Goal: Task Accomplishment & Management: Complete application form

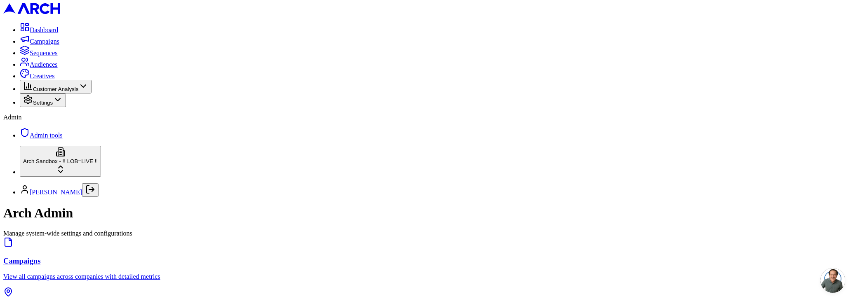
click at [40, 68] on span "Audiences" at bounding box center [44, 64] width 28 height 7
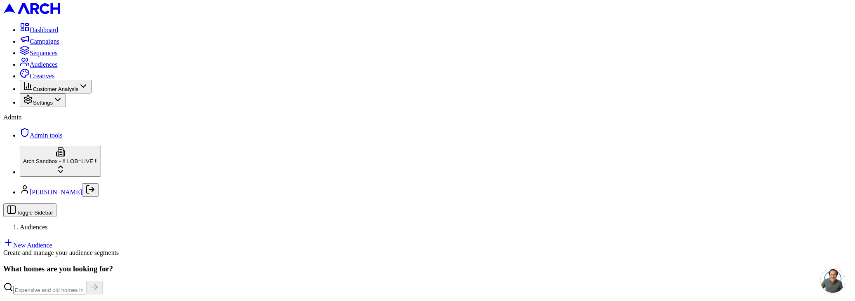
click at [85, 277] on html "Dashboard Campaigns Sequences Audiences Creatives Customer Analysis Settings Ad…" at bounding box center [427, 214] width 855 height 429
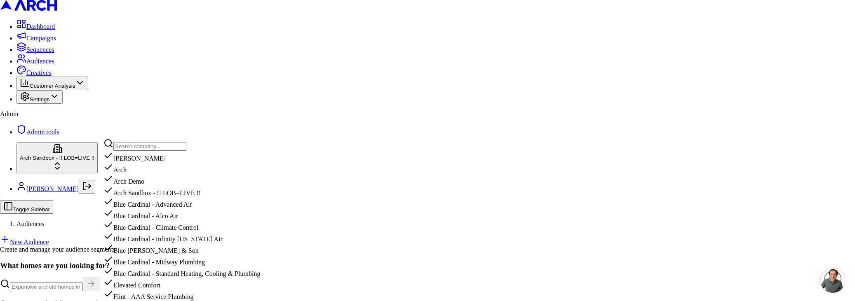
click at [150, 151] on input "text" at bounding box center [149, 146] width 73 height 9
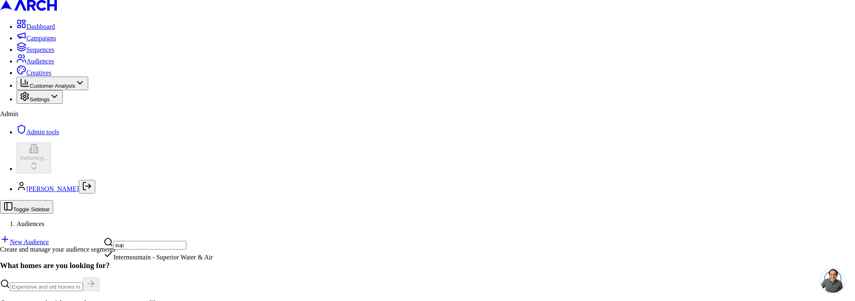
type input "sup"
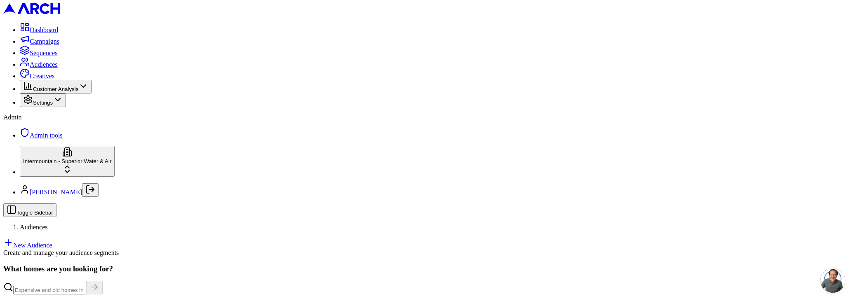
scroll to position [166, 0]
click at [52, 242] on link "New Audience" at bounding box center [27, 245] width 49 height 7
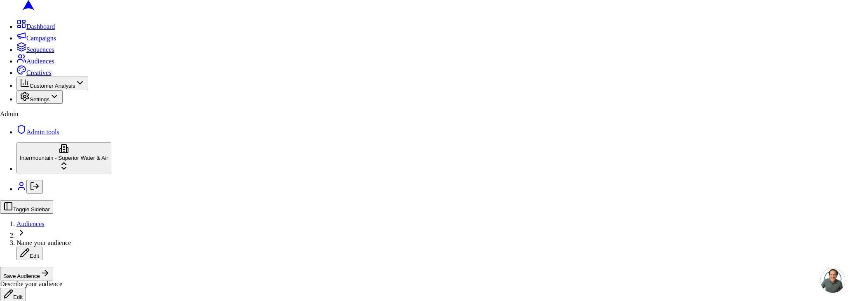
drag, startPoint x: 526, startPoint y: 257, endPoint x: 515, endPoint y: 253, distance: 11.0
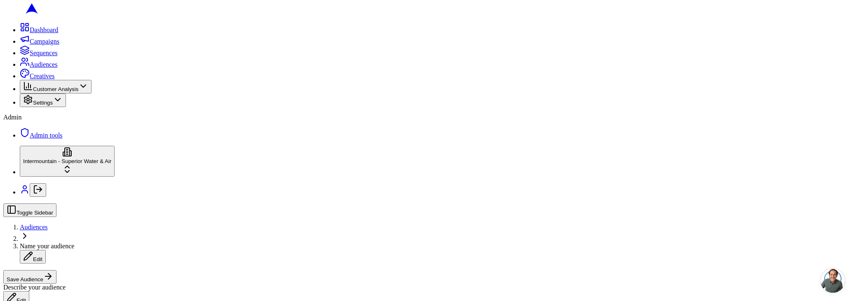
scroll to position [124, 0]
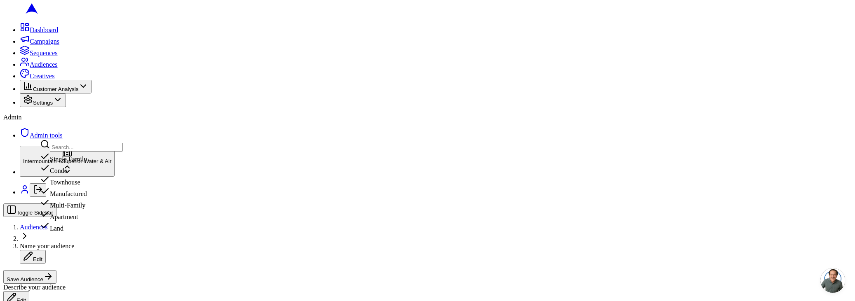
click at [104, 163] on div "Single Family" at bounding box center [81, 158] width 83 height 12
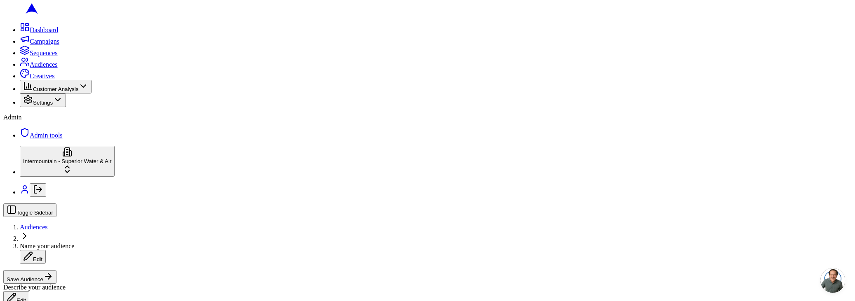
scroll to position [97, 0]
drag, startPoint x: 777, startPoint y: 70, endPoint x: 647, endPoint y: 67, distance: 130.8
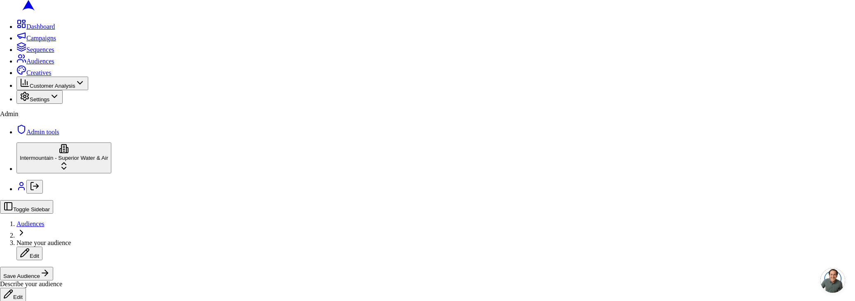
drag, startPoint x: 398, startPoint y: 197, endPoint x: 431, endPoint y: 216, distance: 38.6
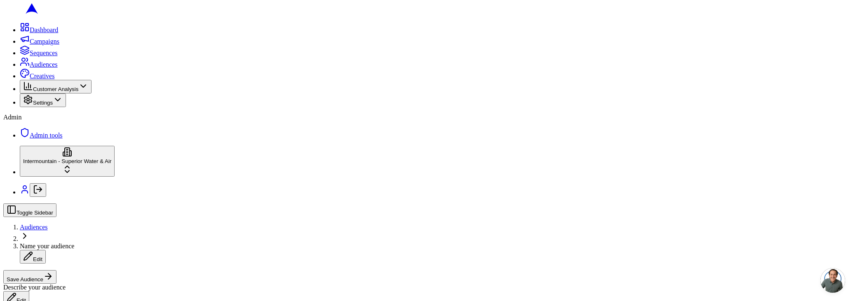
scroll to position [181, 0]
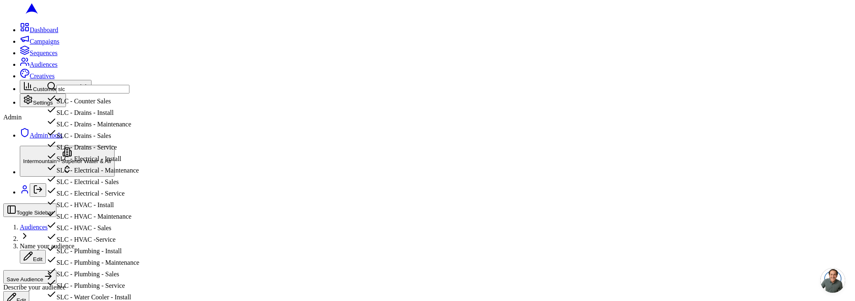
type input "slc"
click at [137, 140] on div "SLC - Drains - Sales" at bounding box center [98, 134] width 102 height 12
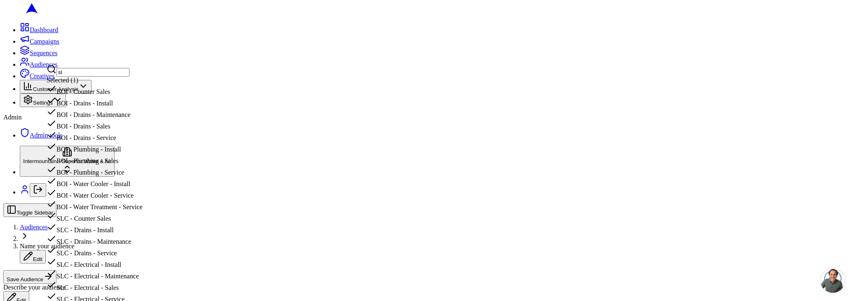
type input "slc"
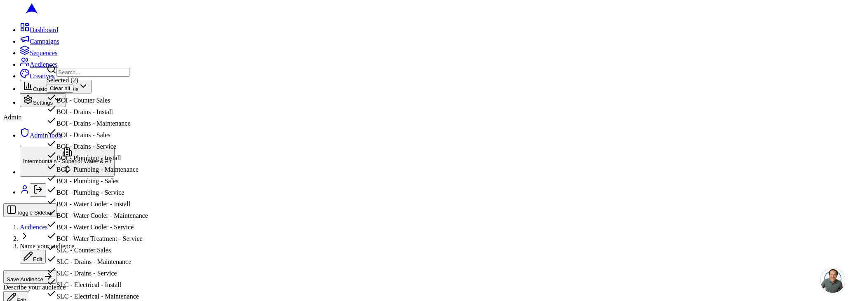
click at [149, 93] on div "Selected ( 2 ) Clear all" at bounding box center [98, 85] width 103 height 16
drag, startPoint x: 252, startPoint y: 90, endPoint x: 202, endPoint y: 77, distance: 51.2
click at [73, 89] on button "Clear all" at bounding box center [60, 88] width 27 height 9
click at [129, 91] on input "text" at bounding box center [92, 89] width 73 height 9
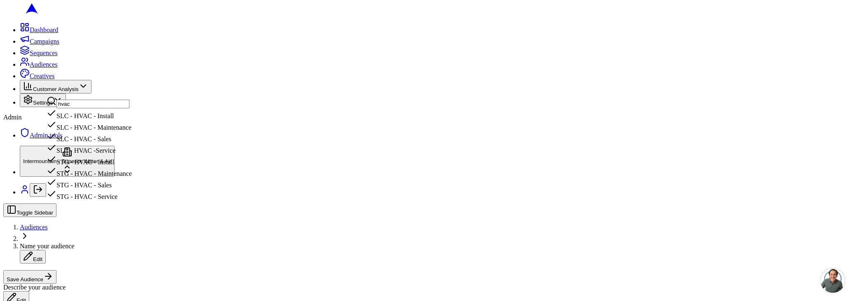
type input "hvac"
click at [102, 120] on div "SLC - HVAC - Install" at bounding box center [89, 114] width 85 height 12
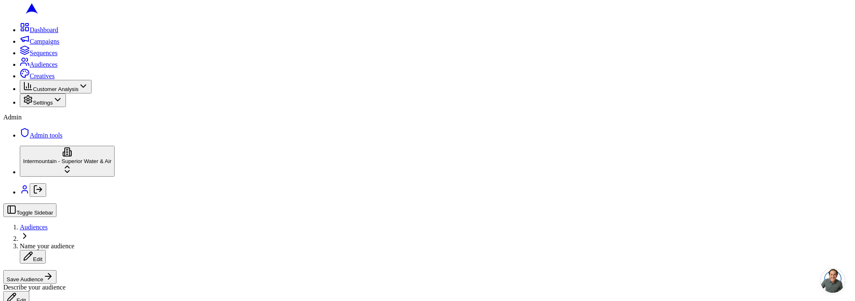
scroll to position [121, 0]
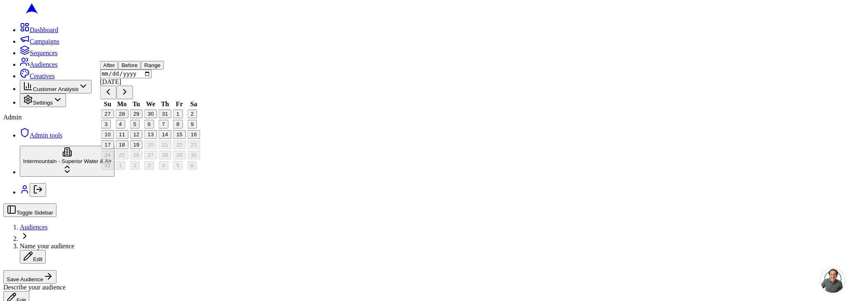
click at [117, 99] on button "Go to previous month" at bounding box center [108, 93] width 16 height 14
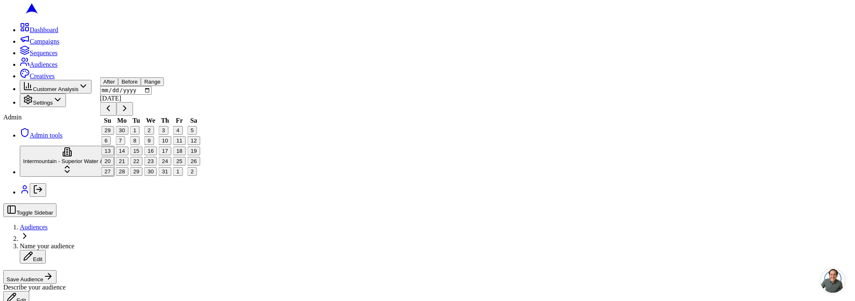
click at [117, 116] on button "Go to previous month" at bounding box center [108, 109] width 16 height 14
click at [111, 135] on button "1" at bounding box center [105, 130] width 9 height 9
type input "2025-06-01"
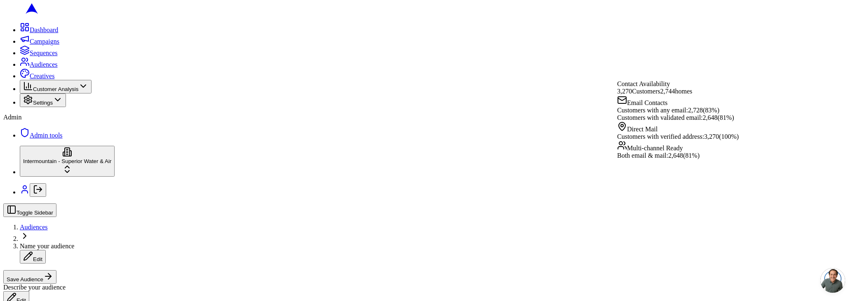
click at [785, 284] on div "Describe your audience Edit" at bounding box center [427, 294] width 849 height 21
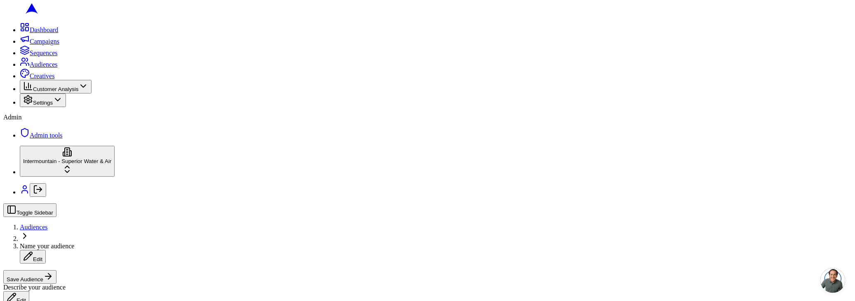
scroll to position [255, 0]
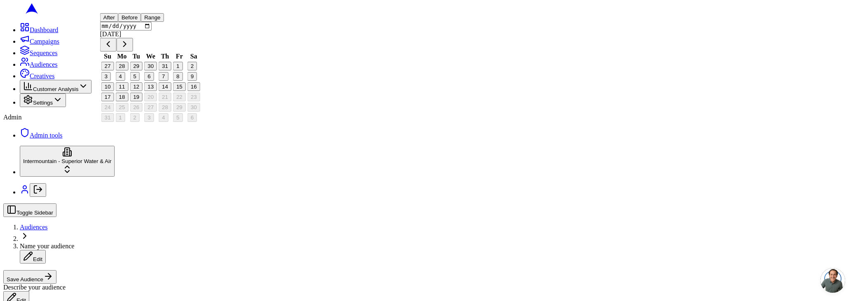
click at [117, 52] on button "Go to previous month" at bounding box center [108, 45] width 16 height 14
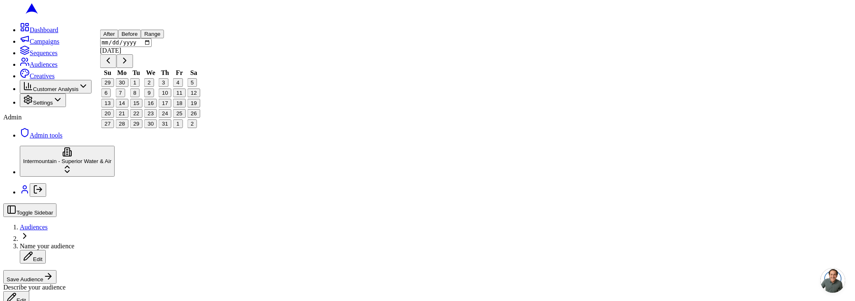
click at [119, 73] on div "After Before Range [DATE] Su Mo Tu We Th Fr Sa 29 30 1 2 3 4 5 6 7 8 9 10 11 12…" at bounding box center [150, 80] width 101 height 100
click at [115, 68] on button "Go to previous month" at bounding box center [108, 61] width 16 height 14
click at [117, 68] on button "Go to previous month" at bounding box center [108, 61] width 16 height 14
click at [168, 87] on button "1" at bounding box center [163, 82] width 9 height 9
type input "[DATE]"
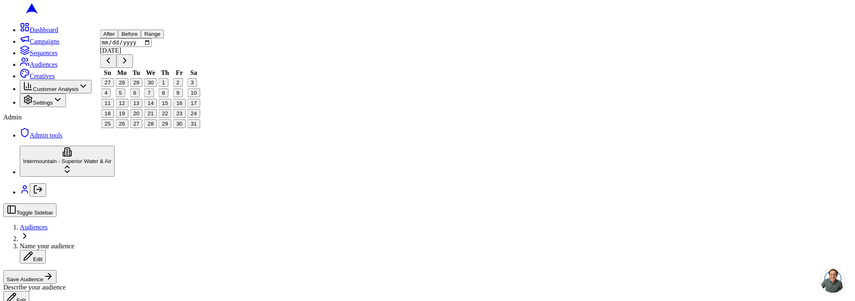
click at [183, 87] on button "2" at bounding box center [177, 82] width 9 height 9
type input "[DATE]"
drag, startPoint x: 671, startPoint y: 72, endPoint x: 643, endPoint y: 58, distance: 31.4
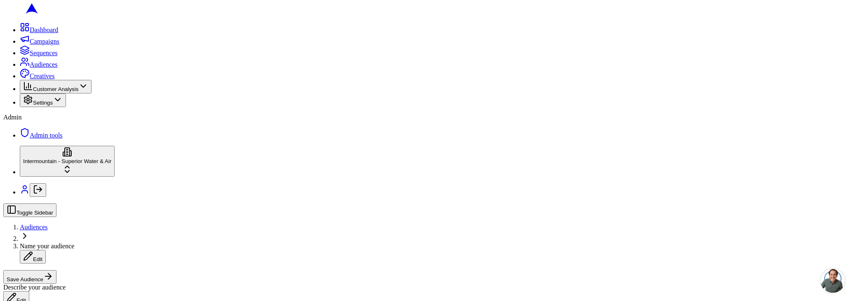
scroll to position [0, 0]
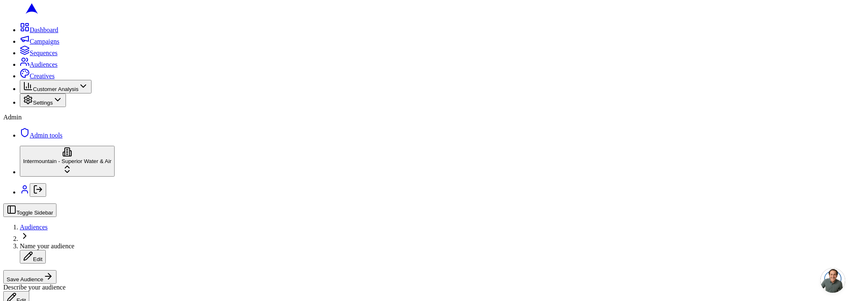
scroll to position [208, 0]
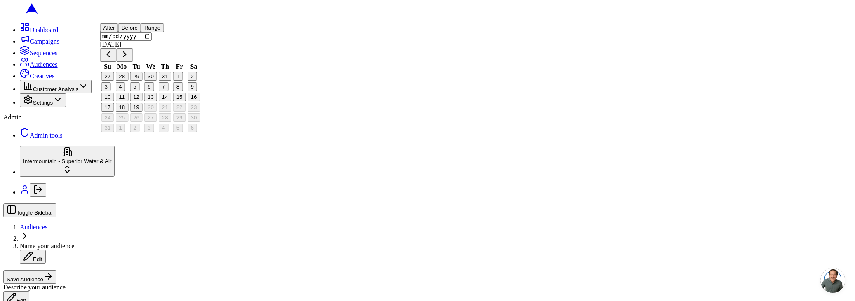
click at [117, 62] on button "Go to previous month" at bounding box center [108, 55] width 16 height 14
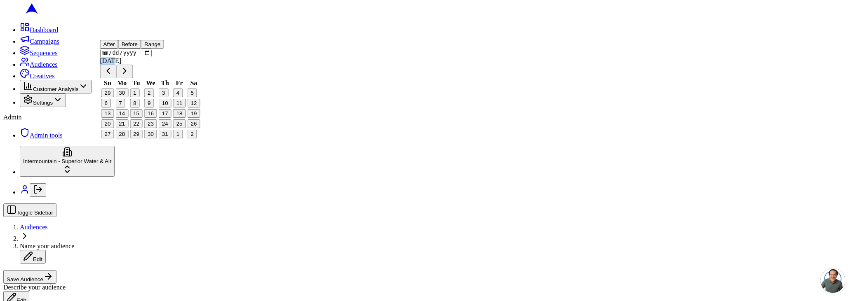
click at [120, 87] on div "After Before Range [DATE] Su Mo Tu We Th Fr Sa 29 30 1 2 3 4 5 6 7 8 9 10 11 12…" at bounding box center [150, 90] width 101 height 100
click at [117, 78] on button "Go to previous month" at bounding box center [108, 72] width 16 height 14
click at [125, 97] on button "2" at bounding box center [119, 93] width 9 height 9
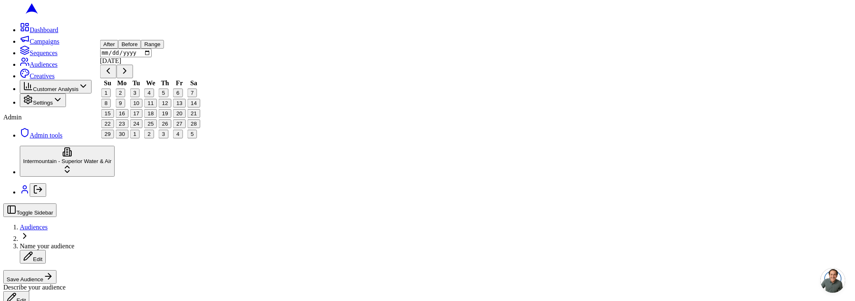
type input "2025-06-02"
